Goal: Download file/media

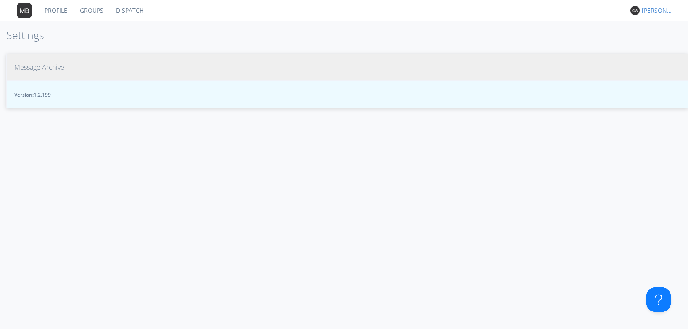
click at [47, 64] on span "Message Archive" at bounding box center [39, 68] width 50 height 10
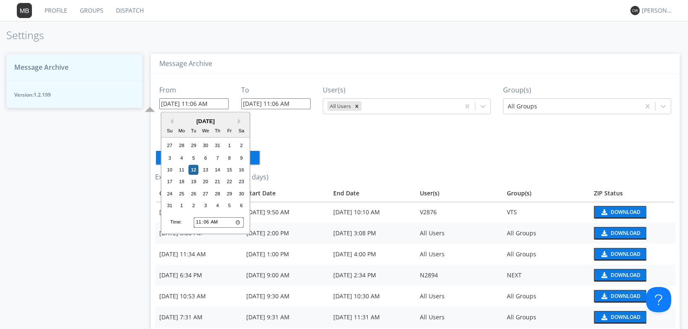
click at [175, 103] on input "08/12/2025 11:06 AM" at bounding box center [193, 103] width 69 height 11
type input "08/1/2025 11:06 AM"
type input "08/08/2025 11:06 AM"
type input "08/05/2025 11:06 AM"
type input "08/12/2025 11:06 AM"
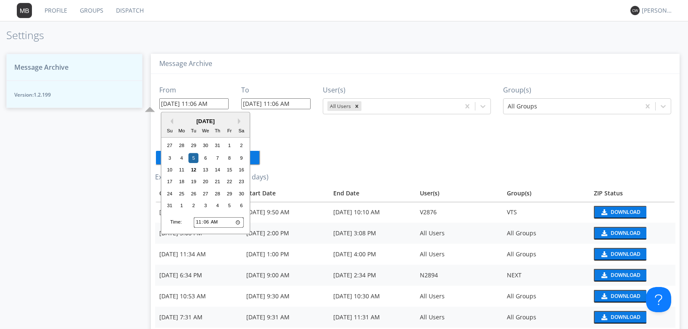
type input "08/05/2025 11:06 AM"
click at [209, 223] on input "11:06" at bounding box center [219, 222] width 50 height 11
click at [198, 222] on input "11:06" at bounding box center [219, 222] width 50 height 11
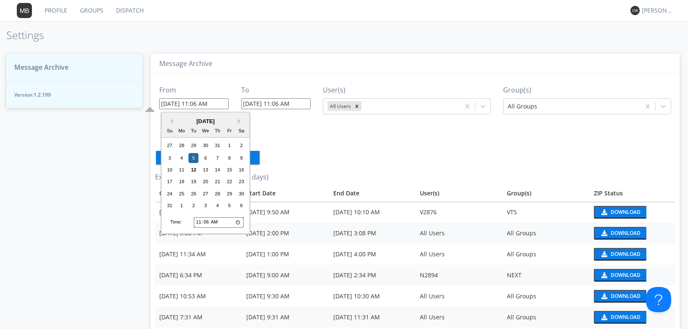
type input "11:06"
click at [203, 235] on div "Aug 11 2025 3:08 PM" at bounding box center [198, 233] width 79 height 8
click at [198, 103] on input "08/05/2025 11:06 AM" at bounding box center [193, 103] width 69 height 11
click at [198, 222] on input "11:06" at bounding box center [219, 222] width 50 height 11
type input "11:06"
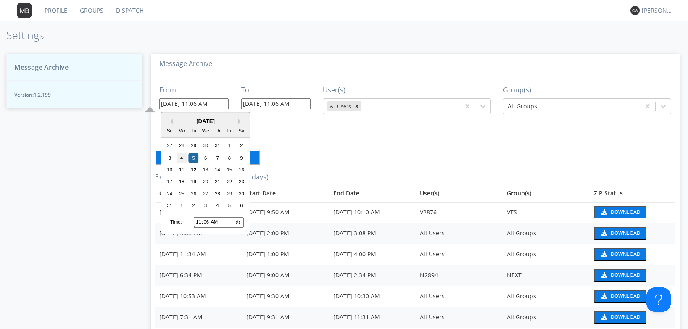
click at [182, 156] on div "4" at bounding box center [181, 158] width 10 height 10
type input "08/04/2025 11:06 AM"
type input "08/11/2025 11:06 AM"
click at [228, 104] on input "08/04/2025 11:06 AM" at bounding box center [193, 103] width 69 height 11
click at [197, 222] on input "11:06" at bounding box center [219, 222] width 50 height 11
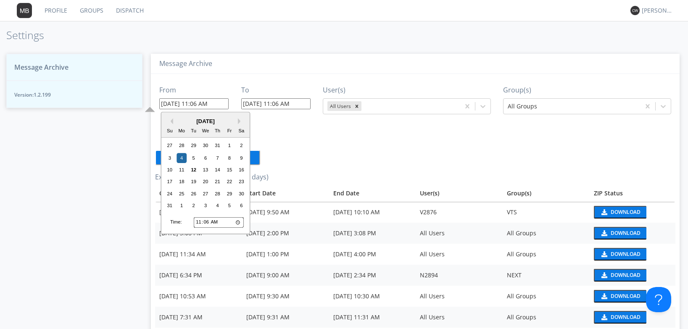
type input "01:06"
type input "08/04/2025 1:06 AM"
type input "08/11/2025 1:06 AM"
type input "00:06"
type input "08/04/2025 12:06 AM"
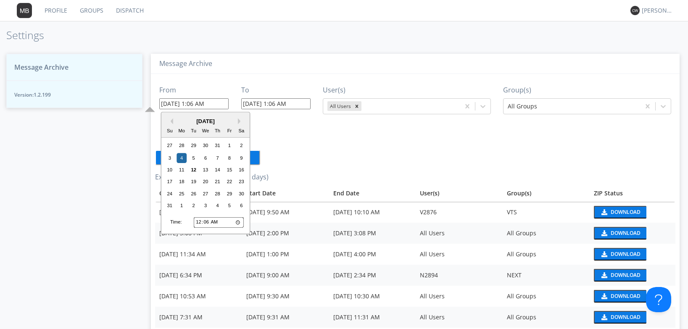
type input "08/11/2025 12:06 AM"
click at [206, 222] on input "00:06" at bounding box center [219, 222] width 50 height 11
click at [199, 221] on input "00:06" at bounding box center [219, 222] width 50 height 11
type input "01:06"
type input "08/04/2025 1:06 AM"
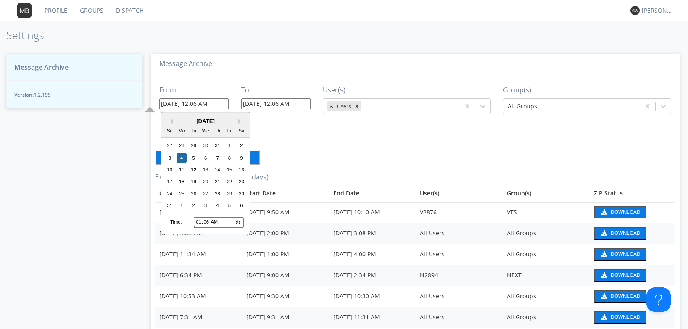
type input "08/11/2025 1:06 AM"
type input "11:06"
type input "08/04/2025 11:06 AM"
type input "08/11/2025 11:06 AM"
click at [206, 223] on input "11:06" at bounding box center [219, 222] width 50 height 11
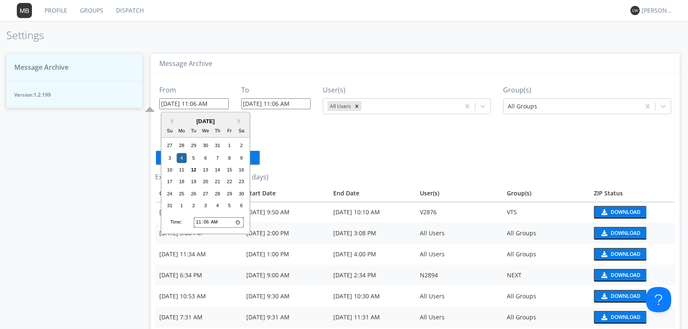
type input "11:05"
type input "08/04/2025 11:05 AM"
type input "08/11/2025 11:05 AM"
type input "11:59"
type input "08/04/2025 11:59 AM"
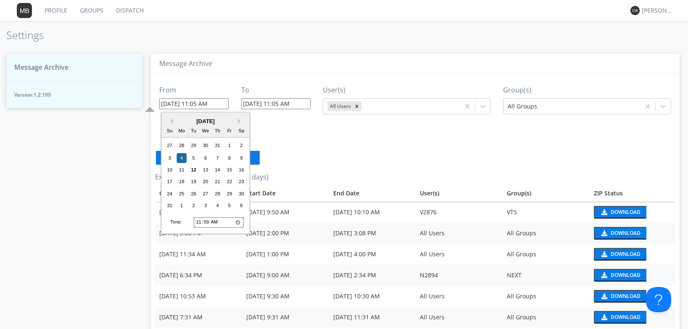
type input "08/11/2025 11:59 AM"
click at [238, 221] on input "11:59" at bounding box center [219, 222] width 50 height 11
type input "08/04/2025 11:59 PM"
type input "08/11/2025 11:59 PM"
type input "23:59"
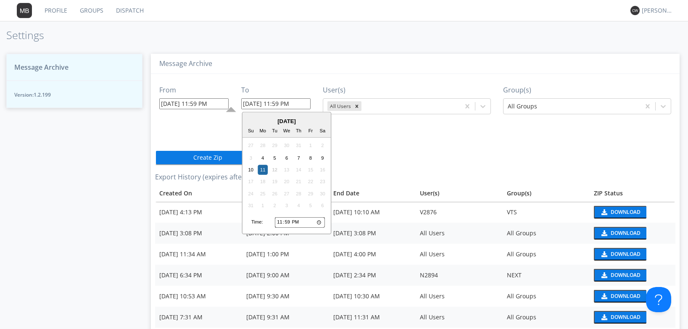
click at [255, 103] on input "08/11/2025 11:59 PM" at bounding box center [275, 103] width 69 height 11
click at [274, 156] on div "5" at bounding box center [275, 158] width 10 height 10
type input "08/05/2025 11:59 PM"
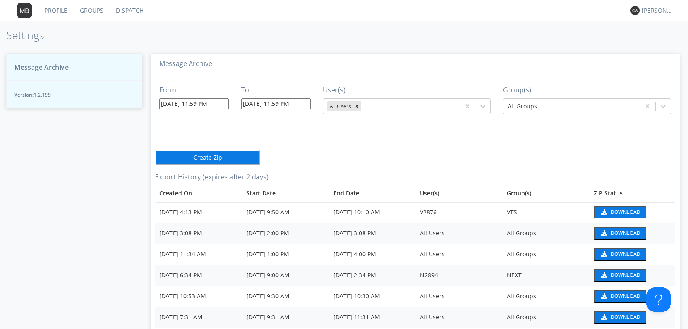
click at [304, 106] on input "08/05/2025 11:59 PM" at bounding box center [275, 103] width 69 height 11
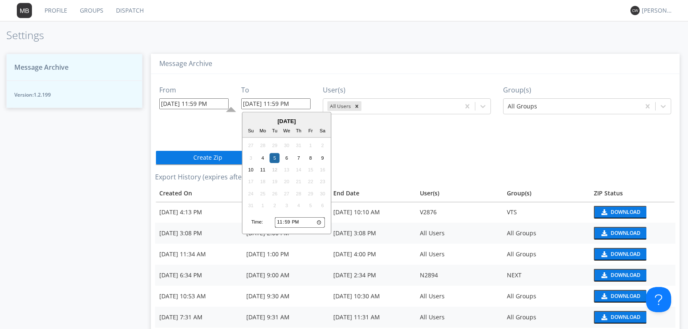
click at [277, 221] on input "23:59" at bounding box center [300, 222] width 50 height 11
type input "13:59"
type input "08/05/2025 1:59 PM"
click at [287, 220] on input "13:59" at bounding box center [300, 222] width 50 height 11
click at [280, 222] on input "13:59" at bounding box center [300, 222] width 50 height 11
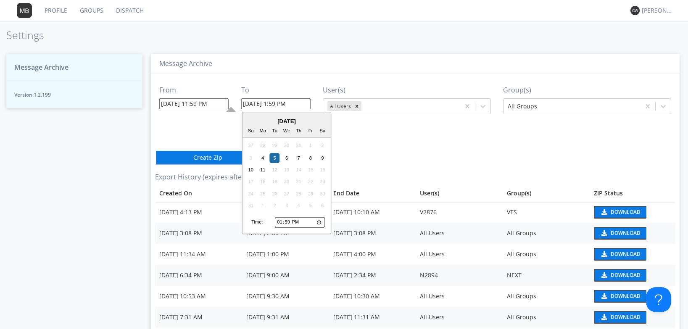
type input "12:59"
type input "08/05/2025 12:59 PM"
click at [288, 222] on input "12:59" at bounding box center [300, 222] width 50 height 11
type input "12:04"
type input "08/05/2025 12:04 PM"
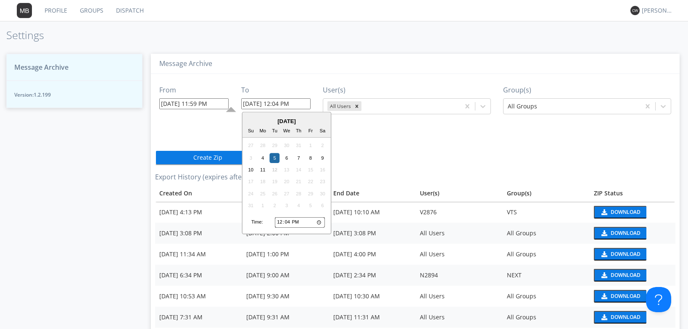
type input "12:45"
type input "08/05/2025 12:45 PM"
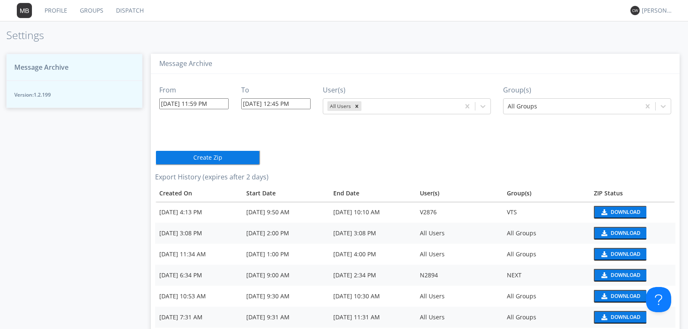
click at [250, 162] on button "Create Zip" at bounding box center [207, 157] width 105 height 15
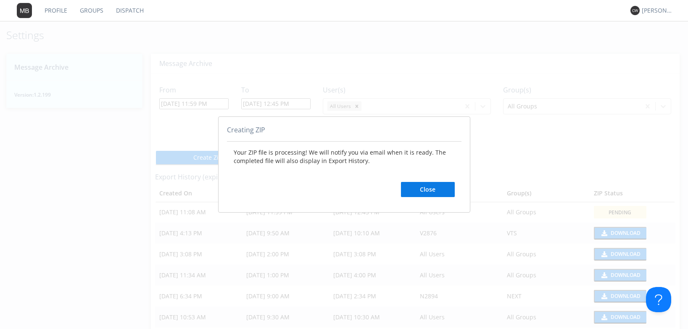
click at [415, 187] on button "Close" at bounding box center [428, 189] width 54 height 15
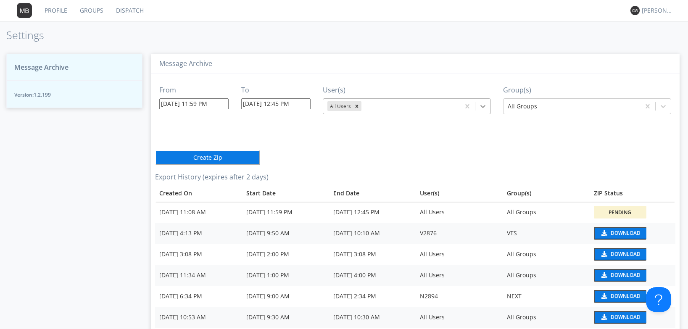
click at [482, 106] on icon at bounding box center [482, 106] width 5 height 3
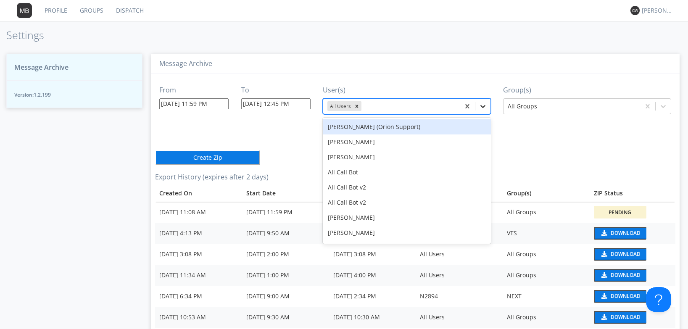
click at [481, 107] on icon at bounding box center [482, 106] width 5 height 3
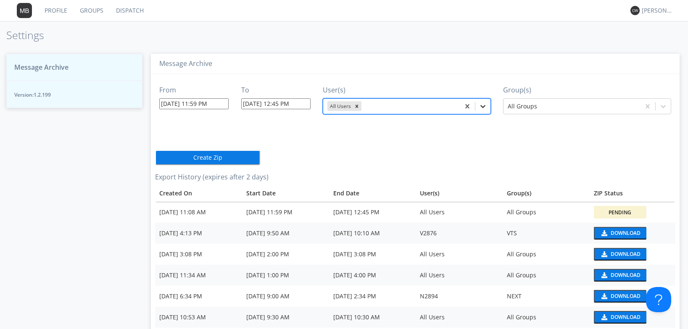
click at [481, 108] on icon at bounding box center [482, 106] width 8 height 8
click at [489, 223] on td "V2876" at bounding box center [458, 233] width 87 height 21
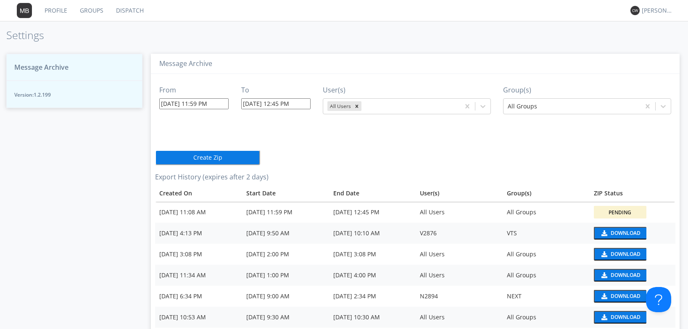
click at [489, 223] on td "V2876" at bounding box center [458, 233] width 87 height 21
click at [481, 108] on icon at bounding box center [482, 106] width 8 height 8
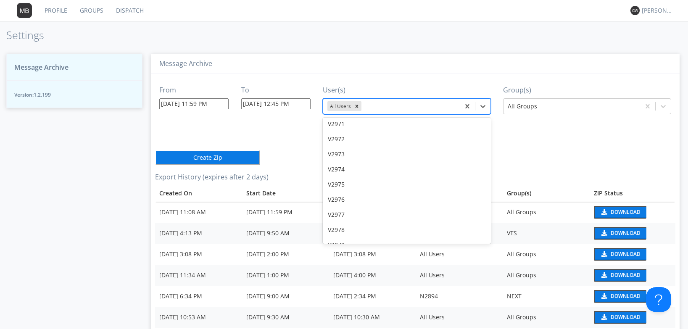
scroll to position [12271, 0]
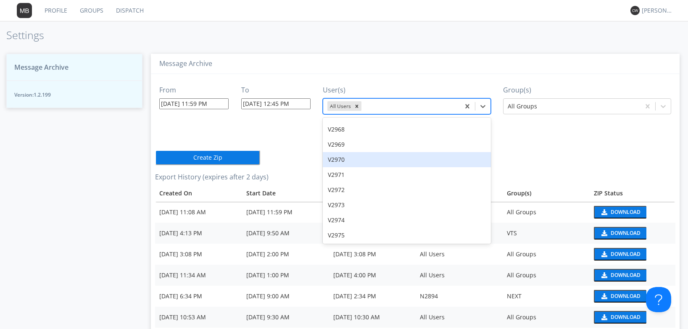
click at [353, 152] on div "V2970" at bounding box center [407, 159] width 168 height 15
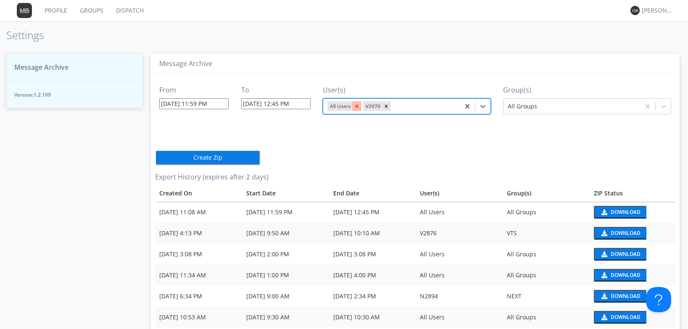
click at [356, 104] on icon "Remove All Users" at bounding box center [357, 106] width 6 height 6
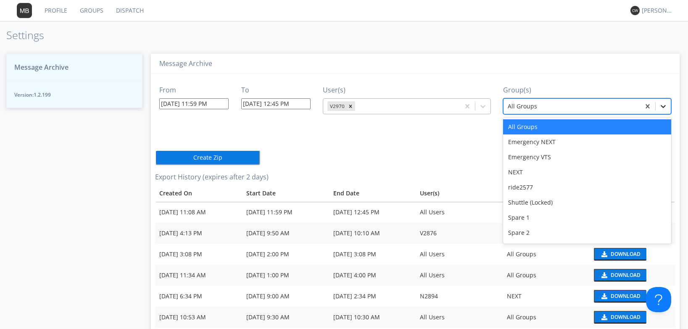
click at [659, 107] on icon at bounding box center [663, 106] width 8 height 8
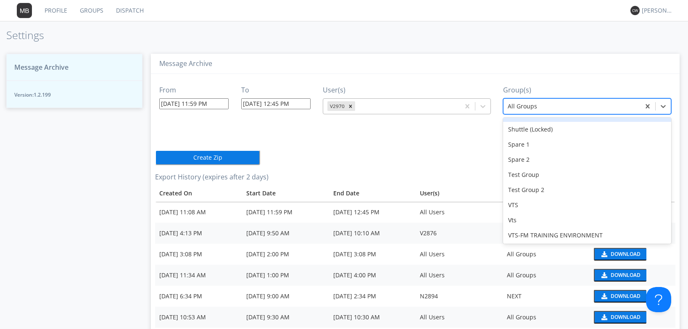
scroll to position [74, 0]
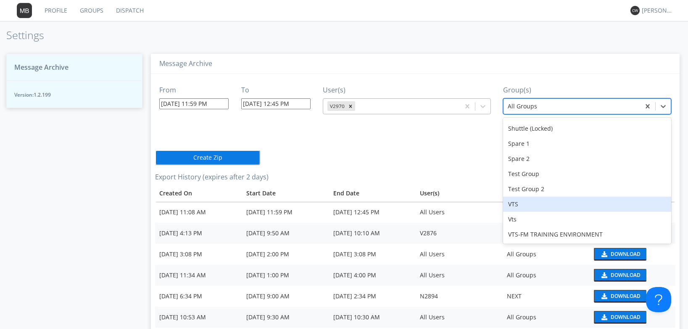
click at [525, 202] on div "VTS" at bounding box center [587, 204] width 168 height 15
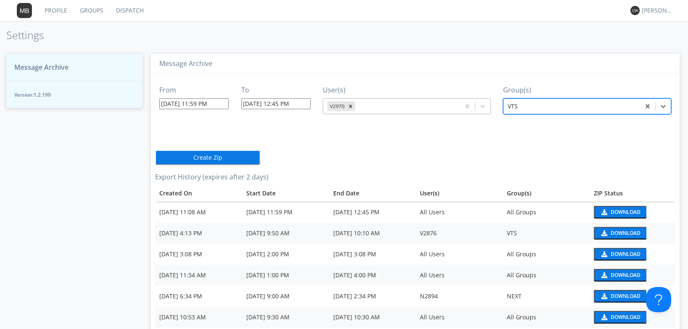
click at [236, 157] on button "Create Zip" at bounding box center [207, 157] width 105 height 15
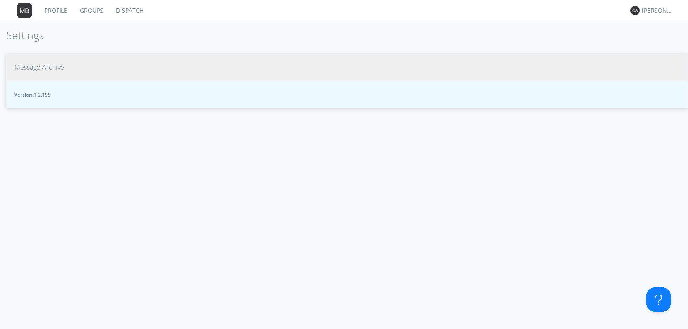
click at [60, 68] on span "Message Archive" at bounding box center [39, 68] width 50 height 10
click at [63, 67] on span "Message Archive" at bounding box center [39, 68] width 50 height 10
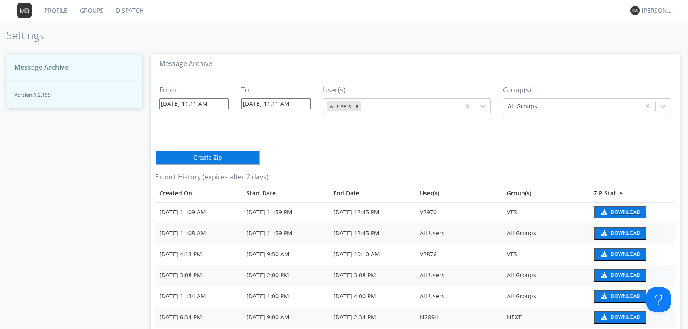
click at [607, 208] on button "Download" at bounding box center [620, 212] width 53 height 13
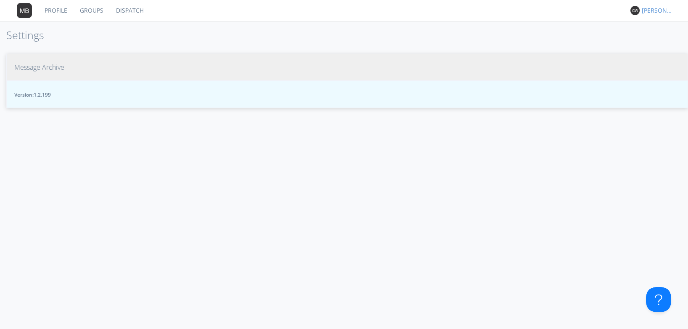
click at [71, 72] on button "Message Archive" at bounding box center [346, 67] width 681 height 27
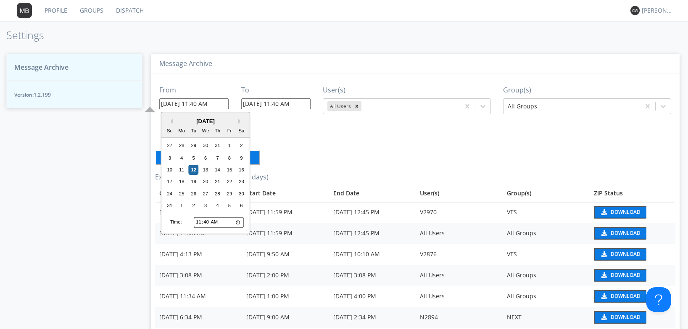
click at [175, 103] on input "[DATE] 11:40 AM" at bounding box center [193, 103] width 69 height 11
click at [195, 157] on div "5" at bounding box center [194, 158] width 10 height 10
type input "[DATE] 11:40 AM"
click at [223, 104] on input "[DATE] 11:40 AM" at bounding box center [193, 103] width 69 height 11
click at [197, 224] on input "11:40" at bounding box center [219, 222] width 50 height 11
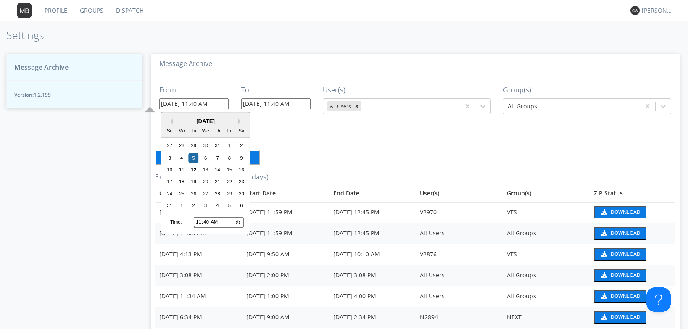
type input "01:40"
type input "[DATE] 1:40 AM"
type input "00:40"
type input "[DATE] 12:40 AM"
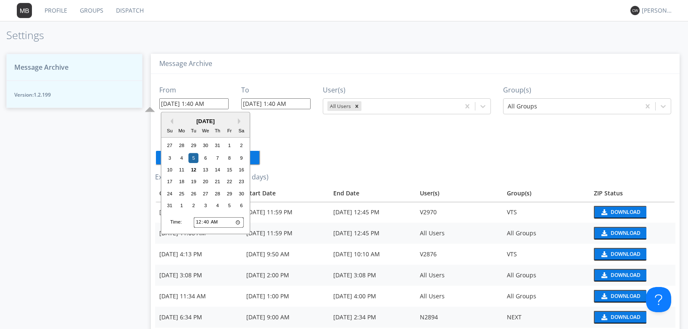
type input "[DATE] 12:40 AM"
click at [205, 223] on input "00:40" at bounding box center [219, 222] width 50 height 11
type input "00:01"
type input "[DATE] 12:01 AM"
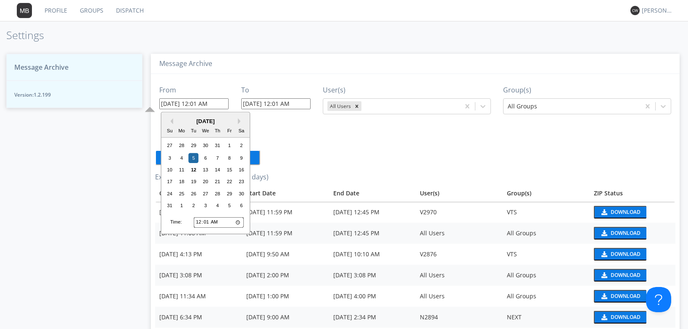
type input "00:15"
type input "[DATE] 12:15 AM"
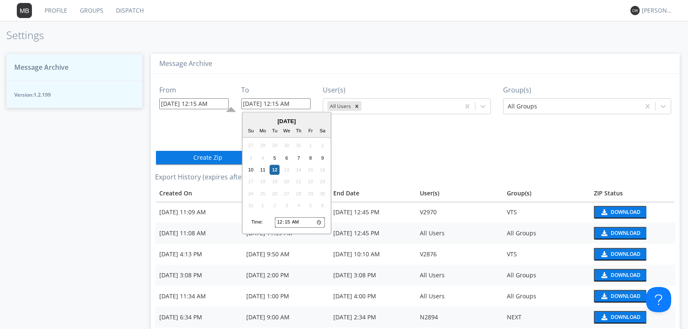
click at [256, 104] on input "[DATE] 12:15 AM" at bounding box center [275, 103] width 69 height 11
click at [274, 159] on div "5" at bounding box center [275, 158] width 10 height 10
type input "[DATE] 12:15 AM"
click at [305, 103] on input "[DATE] 12:15 AM" at bounding box center [275, 103] width 69 height 11
click at [288, 224] on input "00:15" at bounding box center [300, 222] width 50 height 11
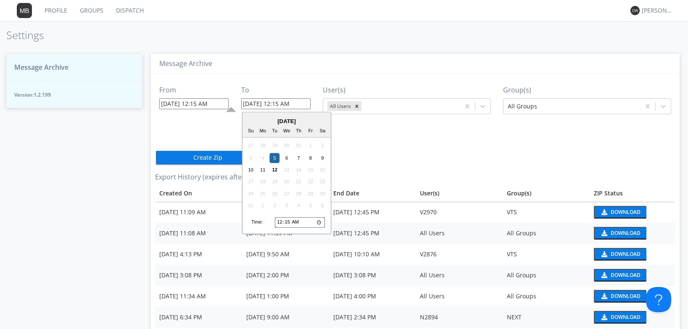
type input "00:04"
type input "[DATE] 12:04 AM"
type input "00:46"
type input "[DATE] 12:46 AM"
click at [481, 109] on icon at bounding box center [482, 106] width 8 height 8
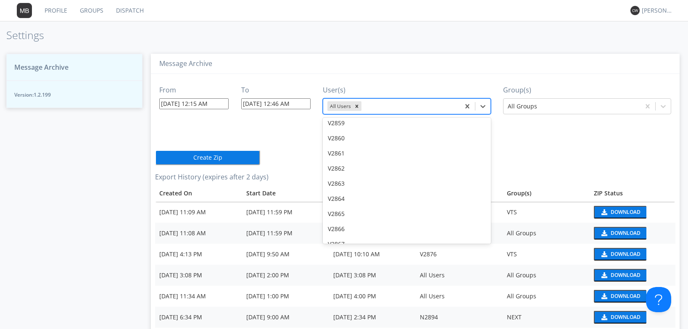
scroll to position [12171, 0]
click at [341, 252] on div "V2970" at bounding box center [407, 259] width 168 height 15
click at [355, 106] on icon "Remove All Users" at bounding box center [356, 106] width 3 height 3
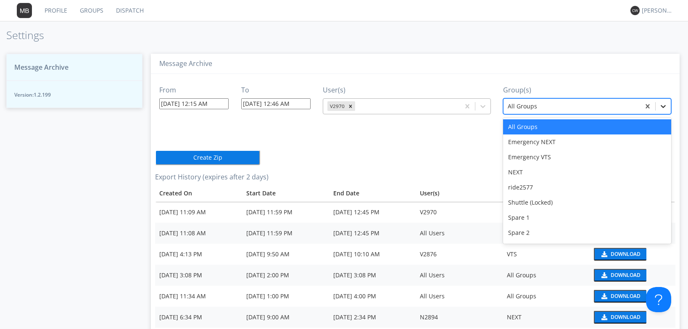
click at [661, 107] on icon at bounding box center [663, 106] width 8 height 8
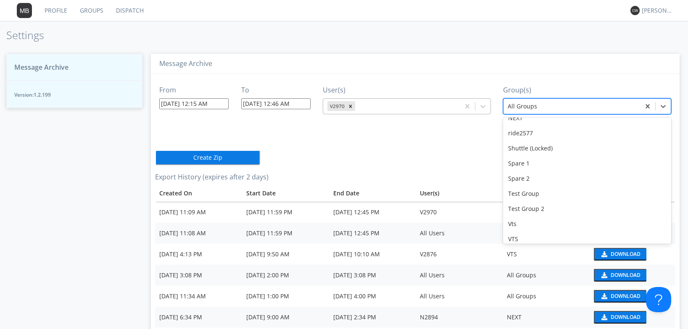
scroll to position [74, 0]
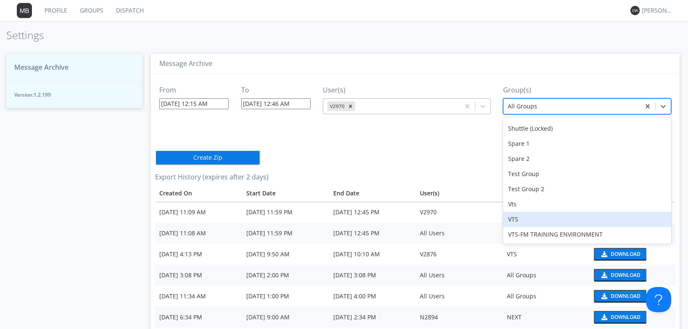
click at [530, 221] on div "VTS" at bounding box center [587, 219] width 168 height 15
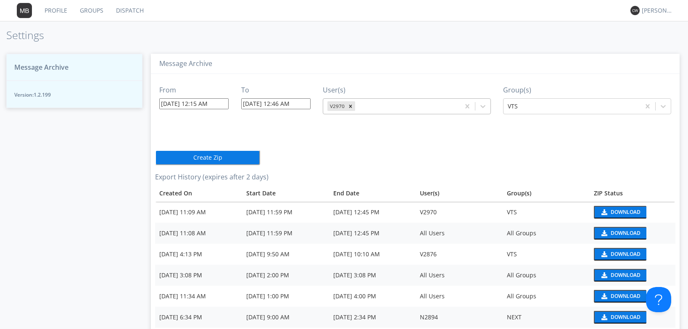
click at [243, 159] on button "Create Zip" at bounding box center [207, 157] width 105 height 15
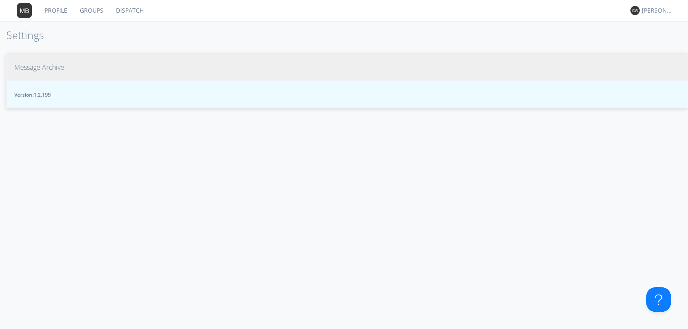
click at [58, 68] on span "Message Archive" at bounding box center [39, 68] width 50 height 10
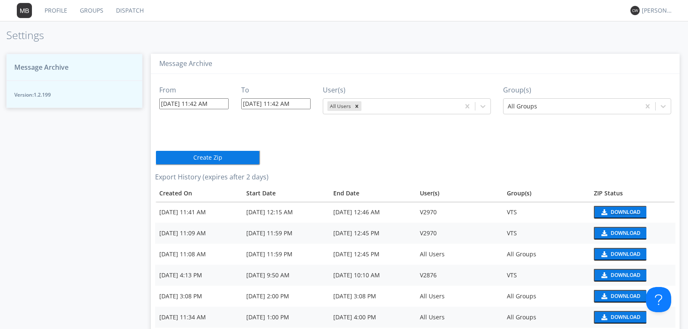
click at [616, 213] on div "Download" at bounding box center [625, 212] width 30 height 5
